Goal: Obtain resource: Obtain resource

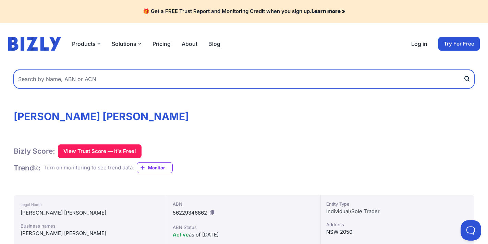
click at [97, 78] on input "text" at bounding box center [244, 79] width 461 height 19
paste input "Master Industrial Group PTY LTD"
type input "Master Industrial Group PTY LTD"
click at [463, 70] on button "submit" at bounding box center [468, 79] width 11 height 19
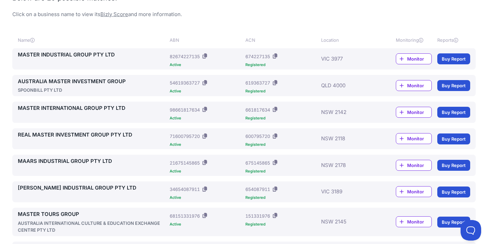
click at [457, 61] on link "Buy Report" at bounding box center [453, 58] width 33 height 11
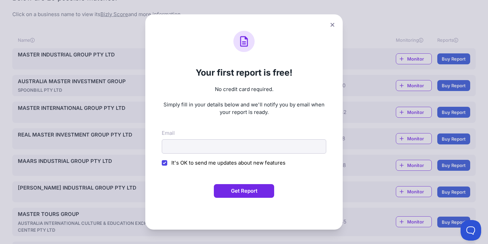
click at [334, 27] on button at bounding box center [333, 25] width 10 height 10
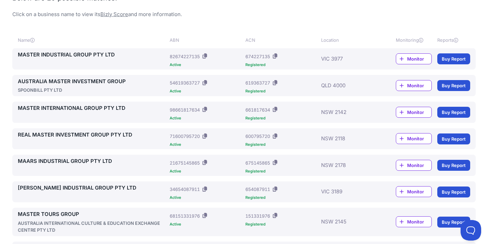
click at [101, 56] on link "MASTER INDUSTRIAL GROUP PTY LTD" at bounding box center [92, 55] width 149 height 8
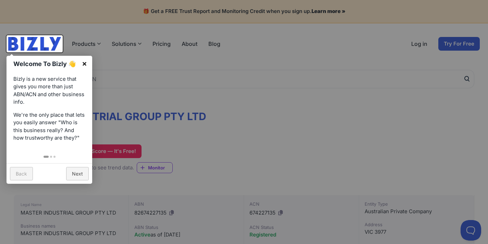
click at [85, 64] on link "×" at bounding box center [84, 63] width 15 height 15
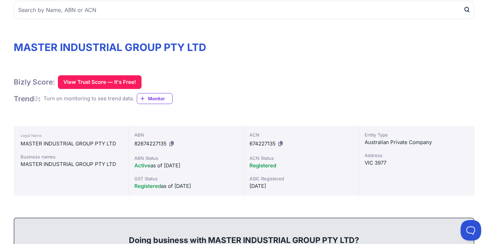
scroll to position [72, 0]
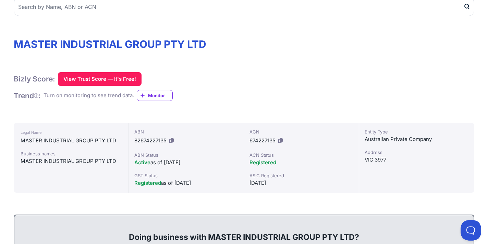
click at [89, 161] on div "MASTER INDUSTRIAL GROUP PTY LTD" at bounding box center [71, 161] width 101 height 8
click at [93, 76] on button "View Trust Score — It's Free!" at bounding box center [100, 79] width 84 height 14
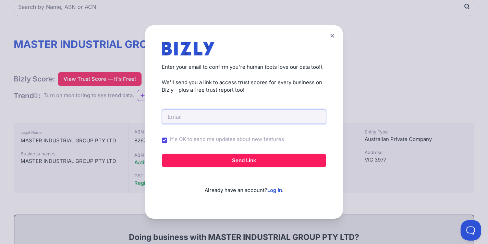
click at [225, 115] on input "email" at bounding box center [244, 117] width 165 height 14
click at [214, 117] on input "[EMAIL_ADDRESS][DOMAIN_NAME]" at bounding box center [244, 117] width 165 height 14
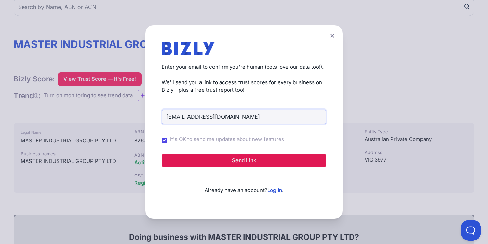
type input "[EMAIL_ADDRESS][DOMAIN_NAME]"
click at [268, 160] on button "Send Link" at bounding box center [244, 161] width 165 height 14
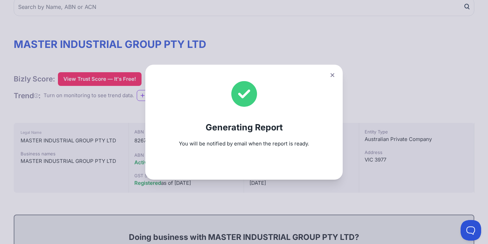
click at [331, 76] on icon at bounding box center [332, 75] width 4 height 4
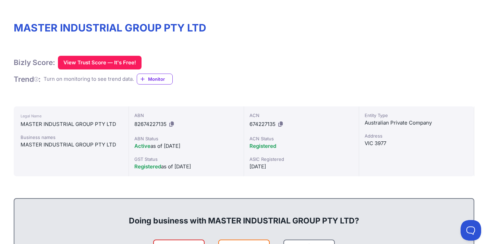
scroll to position [89, 0]
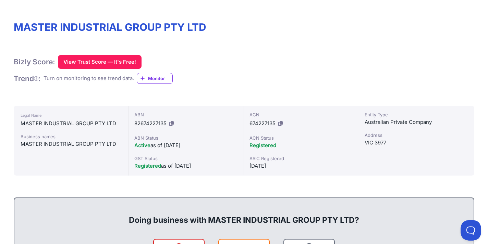
click at [86, 125] on div "MASTER INDUSTRIAL GROUP PTY LTD" at bounding box center [71, 124] width 101 height 8
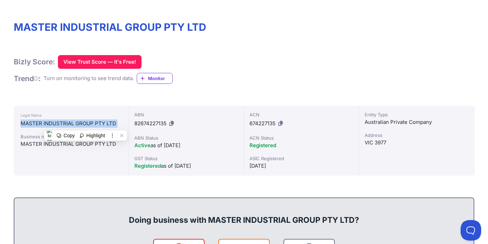
click at [185, 27] on h1 "MASTER INDUSTRIAL GROUP PTY LTD" at bounding box center [244, 27] width 461 height 12
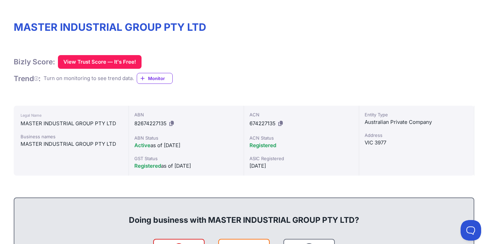
click at [185, 27] on h1 "MASTER INDUSTRIAL GROUP PTY LTD" at bounding box center [244, 27] width 461 height 12
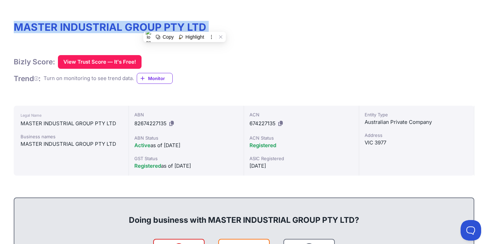
copy div "MASTER INDUSTRIAL GROUP PTY LTD"
